Goal: Download file/media

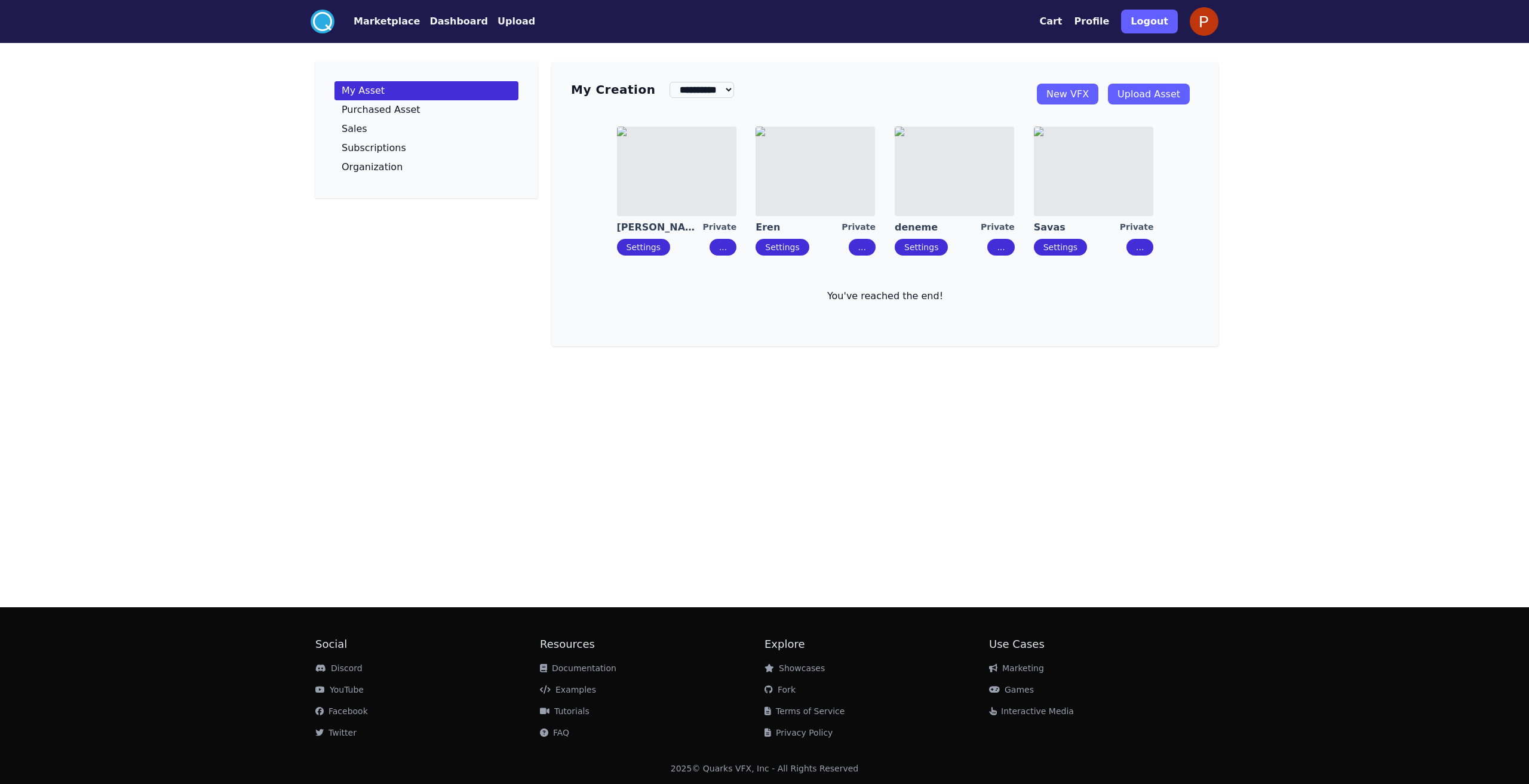
click at [389, 21] on button "Marketplace" at bounding box center [386, 22] width 66 height 14
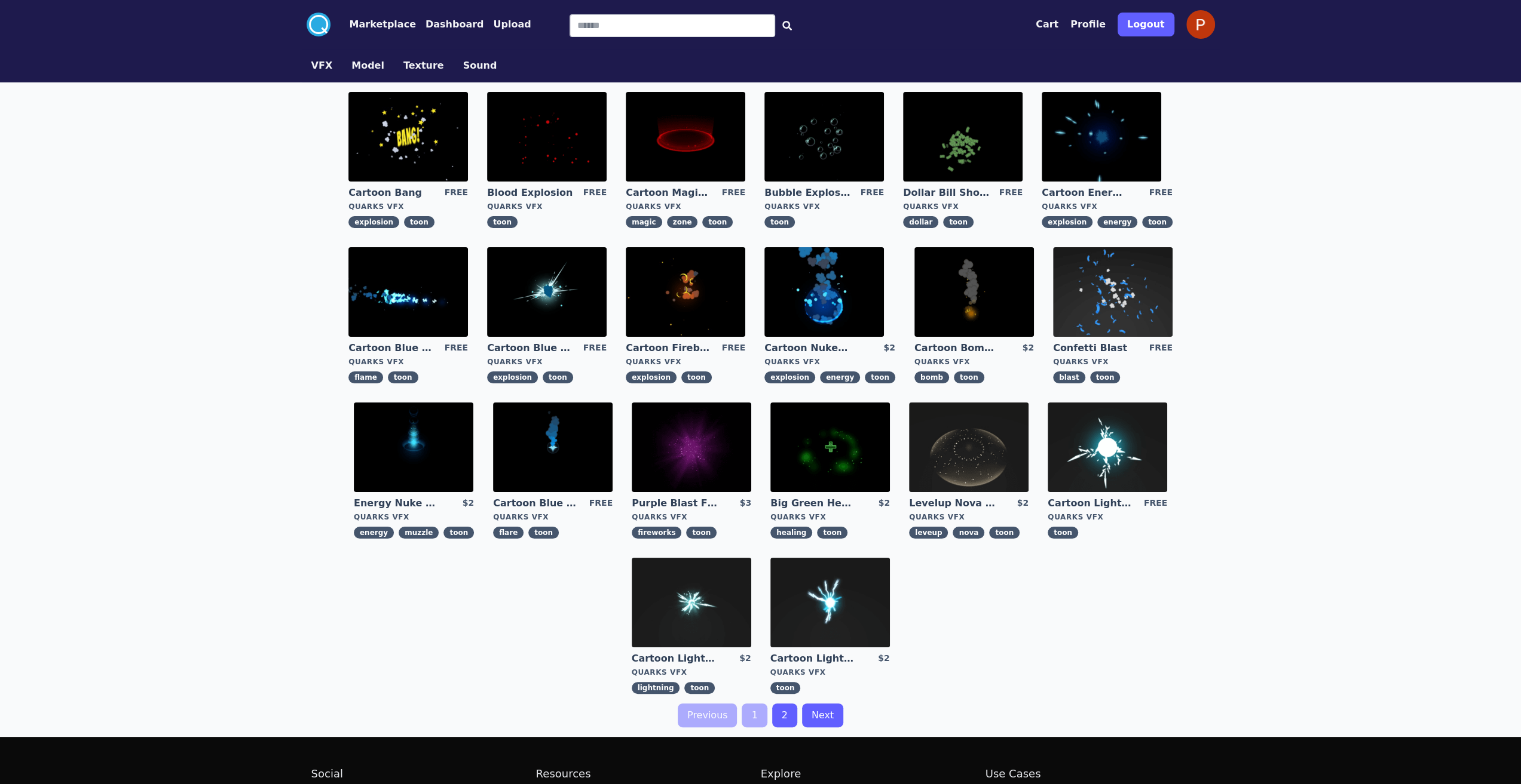
click at [976, 284] on img at bounding box center [974, 292] width 120 height 90
click at [566, 435] on img at bounding box center [553, 447] width 120 height 90
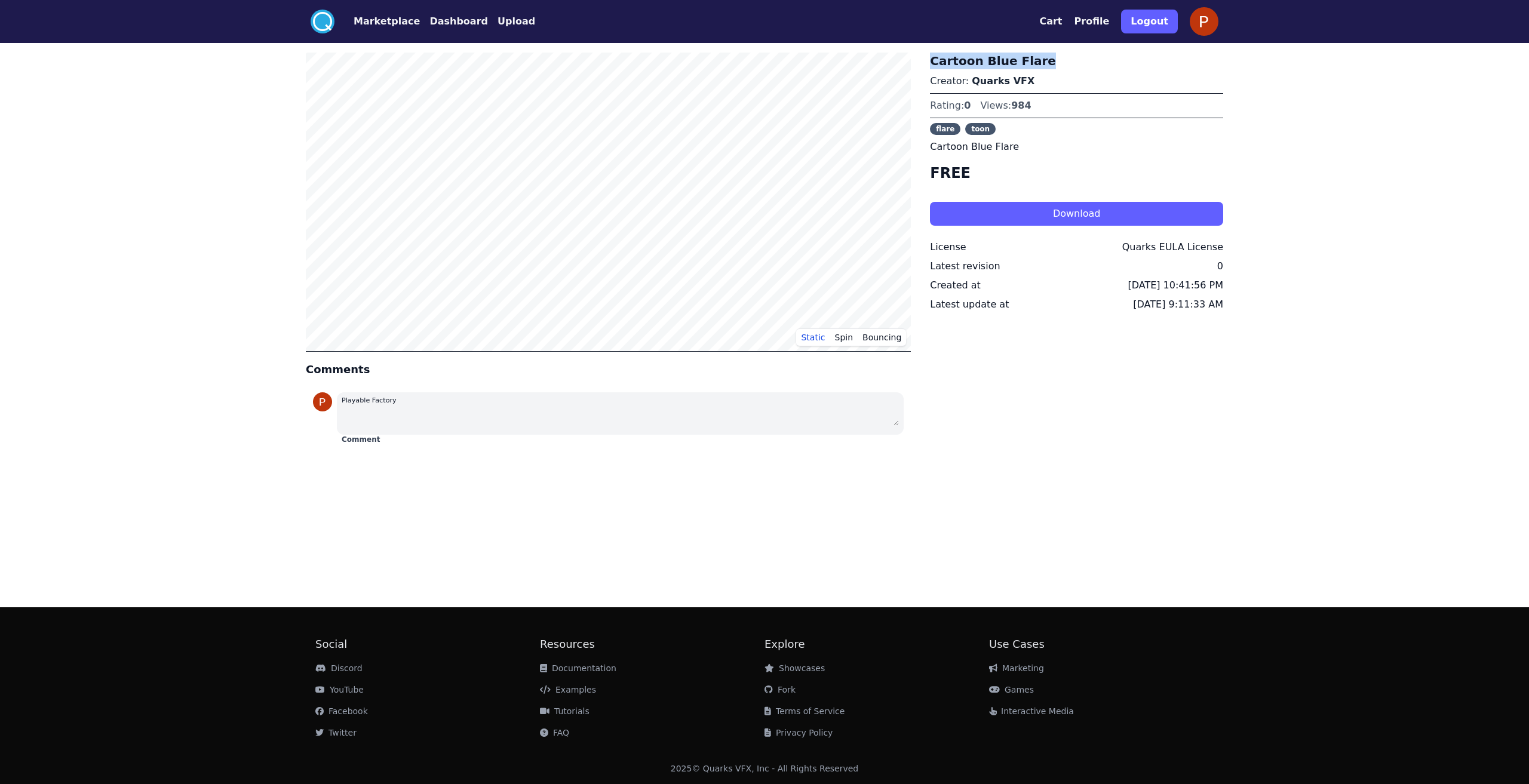
drag, startPoint x: 933, startPoint y: 63, endPoint x: 1052, endPoint y: 57, distance: 119.2
click at [1052, 57] on h3 "Cartoon Blue Flare" at bounding box center [1077, 61] width 293 height 17
click at [1107, 211] on button "Download" at bounding box center [1077, 213] width 293 height 24
